Goal: Task Accomplishment & Management: Complete application form

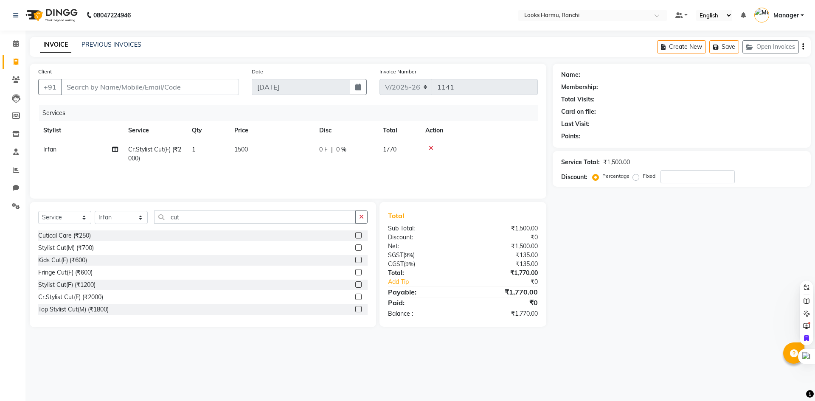
select select "6247"
select select "service"
select select "47147"
click at [177, 92] on input "Client" at bounding box center [150, 87] width 178 height 16
type input "9"
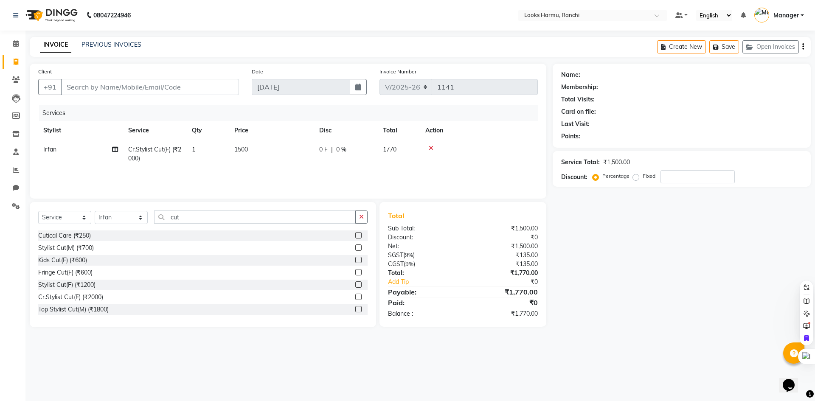
type input "0"
click at [88, 88] on input "9826387118" at bounding box center [128, 87] width 135 height 16
click at [141, 94] on input "9826287118" at bounding box center [128, 87] width 135 height 16
type input "9826287118"
click at [210, 90] on span "Add Client" at bounding box center [217, 87] width 34 height 8
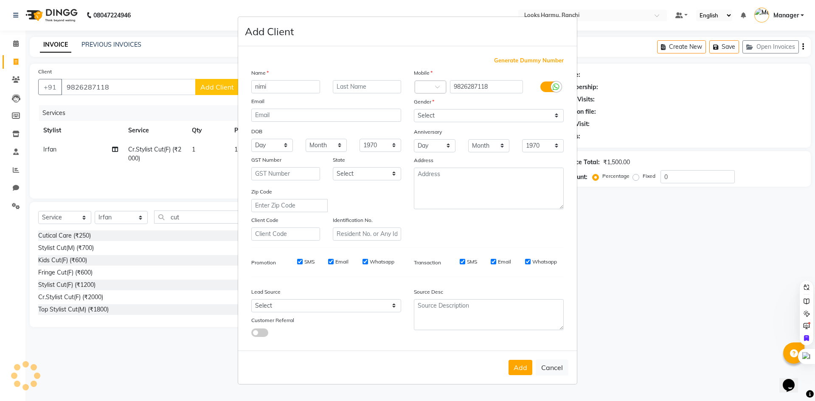
type input "nimi"
type input "ji"
click at [556, 86] on icon at bounding box center [556, 87] width 7 height 8
click at [0, 0] on input "checkbox" at bounding box center [0, 0] width 0 height 0
click at [529, 108] on div "Gender" at bounding box center [489, 103] width 163 height 12
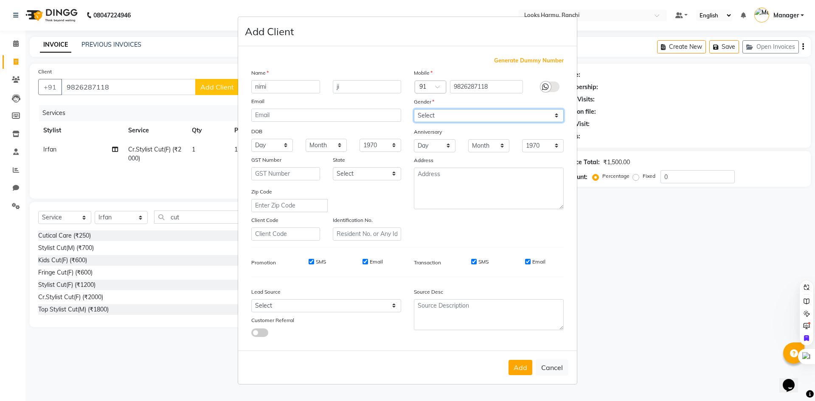
click at [523, 113] on select "Select [DEMOGRAPHIC_DATA] [DEMOGRAPHIC_DATA] Other Prefer Not To Say" at bounding box center [489, 115] width 150 height 13
select select "[DEMOGRAPHIC_DATA]"
click at [414, 109] on select "Select [DEMOGRAPHIC_DATA] [DEMOGRAPHIC_DATA] Other Prefer Not To Say" at bounding box center [489, 115] width 150 height 13
click at [295, 88] on input "nimi" at bounding box center [285, 86] width 69 height 13
click at [521, 367] on button "Add" at bounding box center [521, 367] width 24 height 15
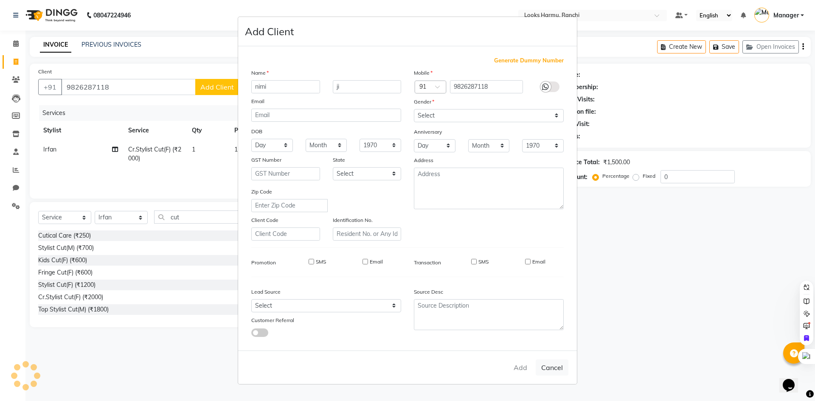
select select
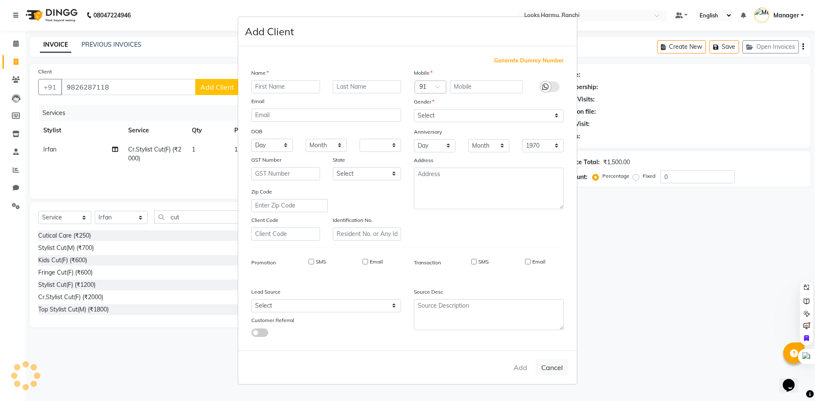
select select
checkbox input "false"
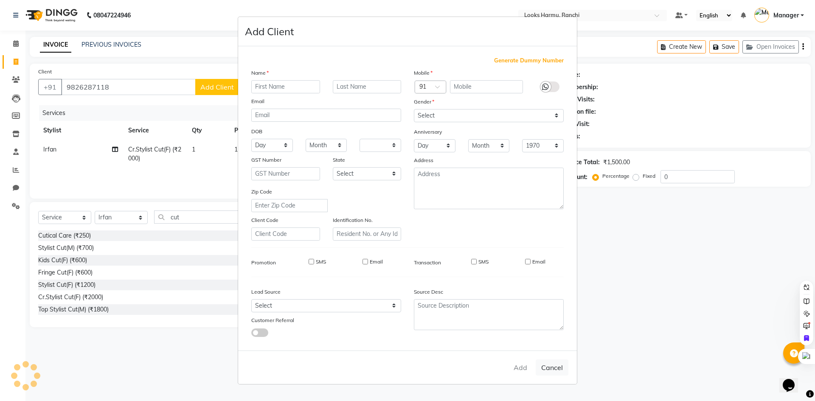
checkbox input "false"
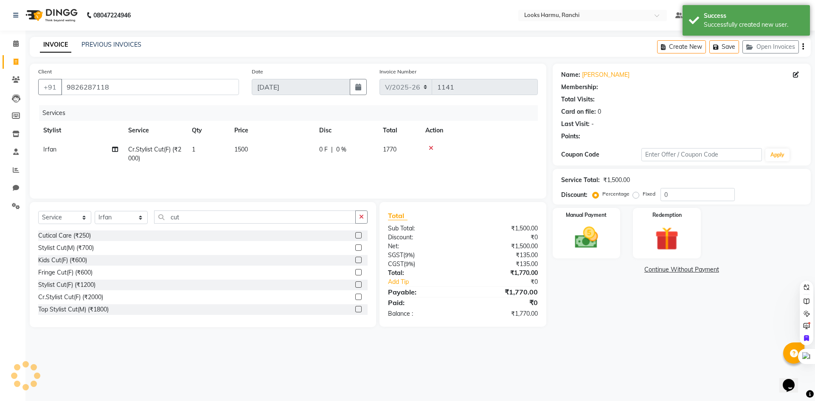
select select "1: Object"
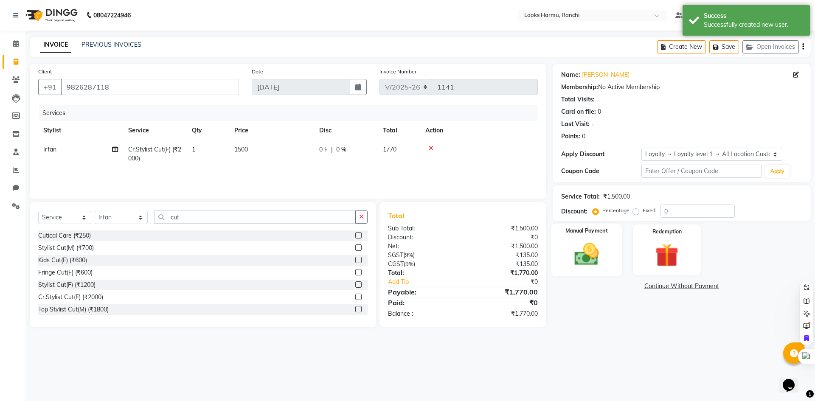
click at [582, 259] on img at bounding box center [586, 254] width 39 height 28
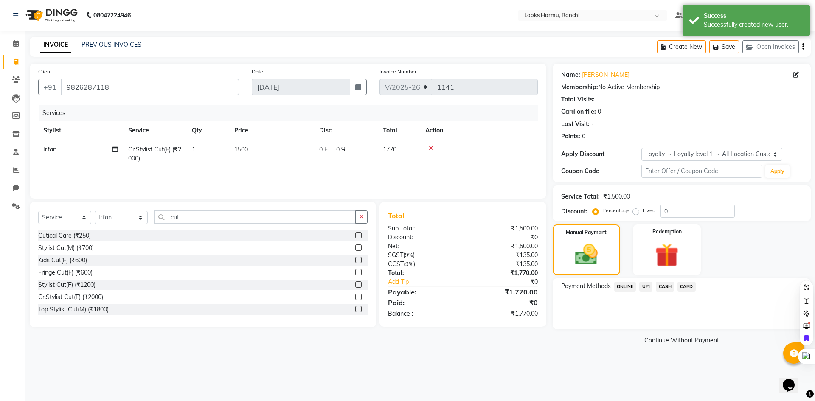
click at [683, 286] on span "CARD" at bounding box center [687, 287] width 18 height 10
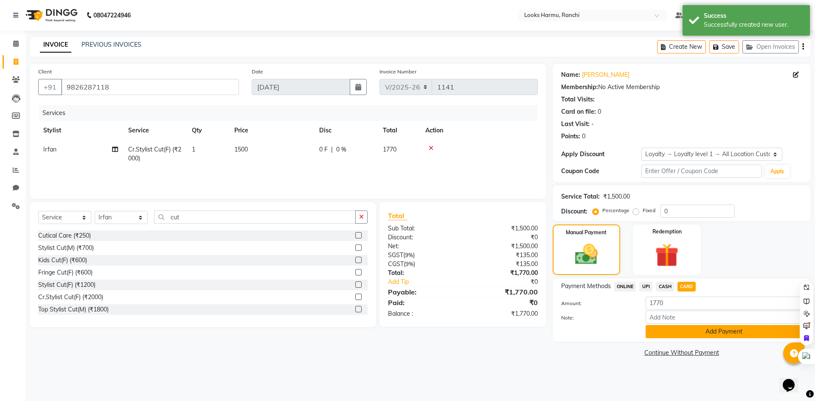
click at [679, 332] on button "Add Payment" at bounding box center [724, 331] width 157 height 13
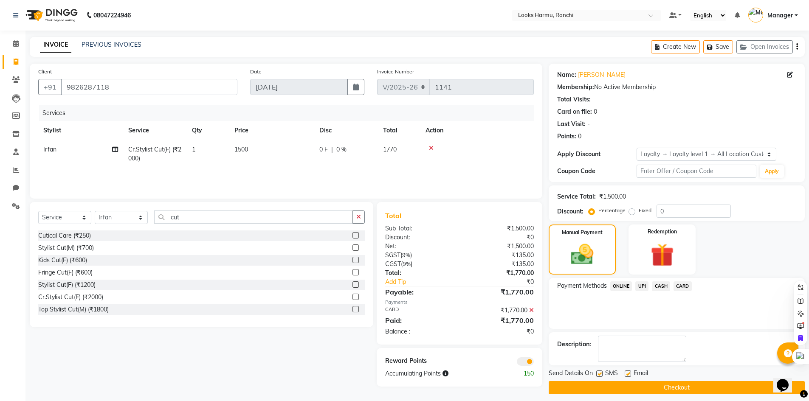
click at [675, 389] on button "Checkout" at bounding box center [676, 387] width 256 height 13
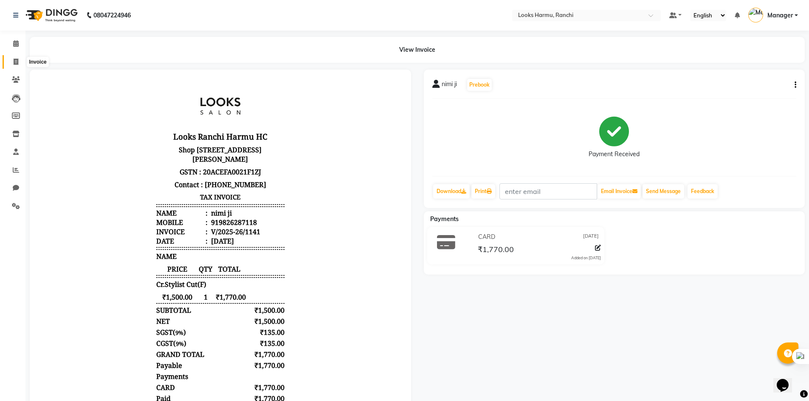
click at [17, 65] on span at bounding box center [15, 62] width 15 height 10
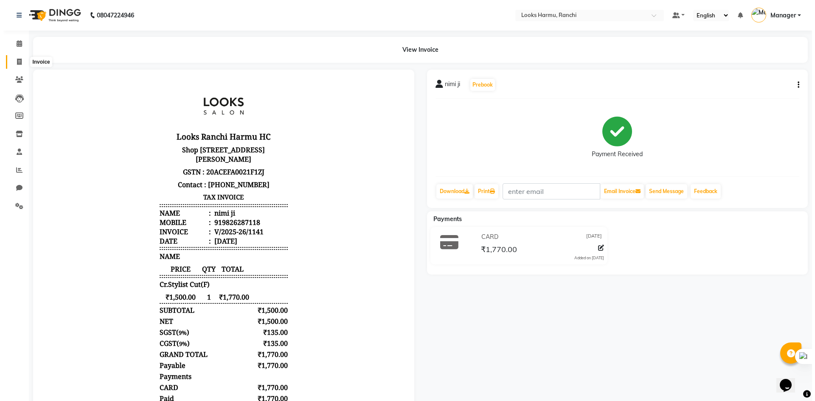
select select "service"
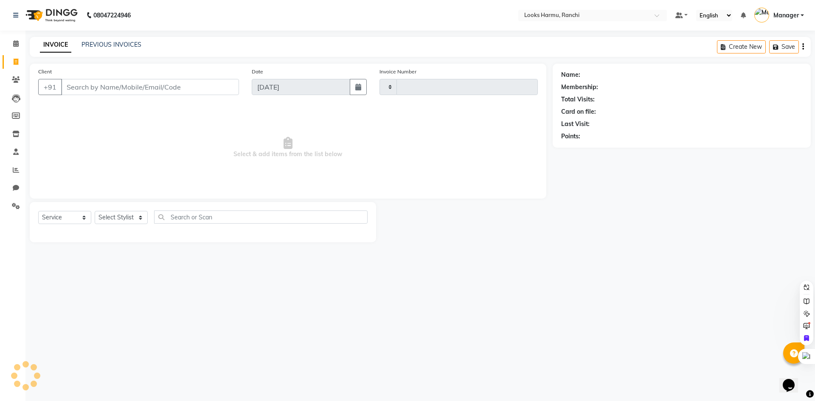
type input "1142"
select select "6247"
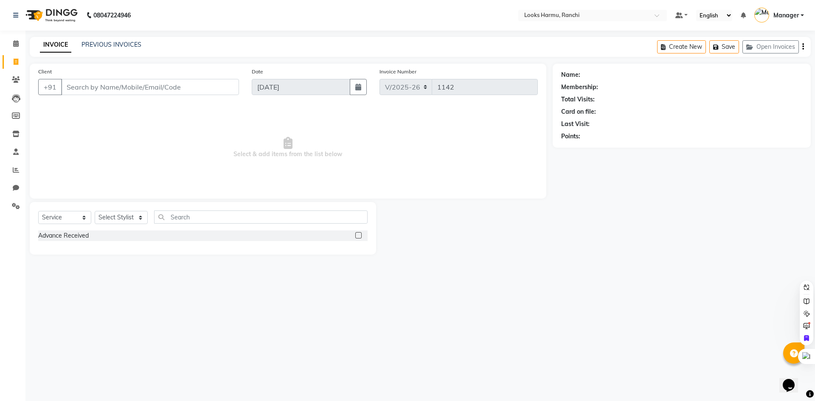
select select "V"
select select "47538"
